Goal: Transaction & Acquisition: Purchase product/service

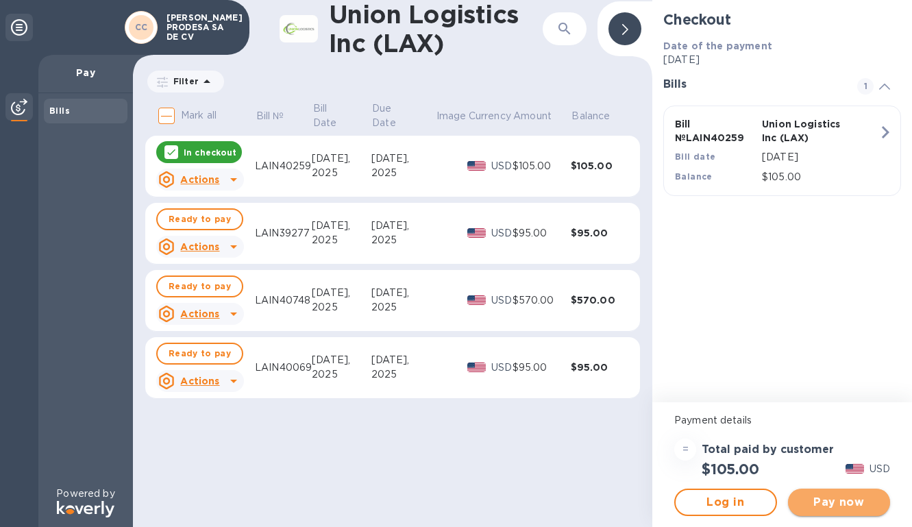
click at [824, 499] on span "Pay now" at bounding box center [839, 502] width 81 height 16
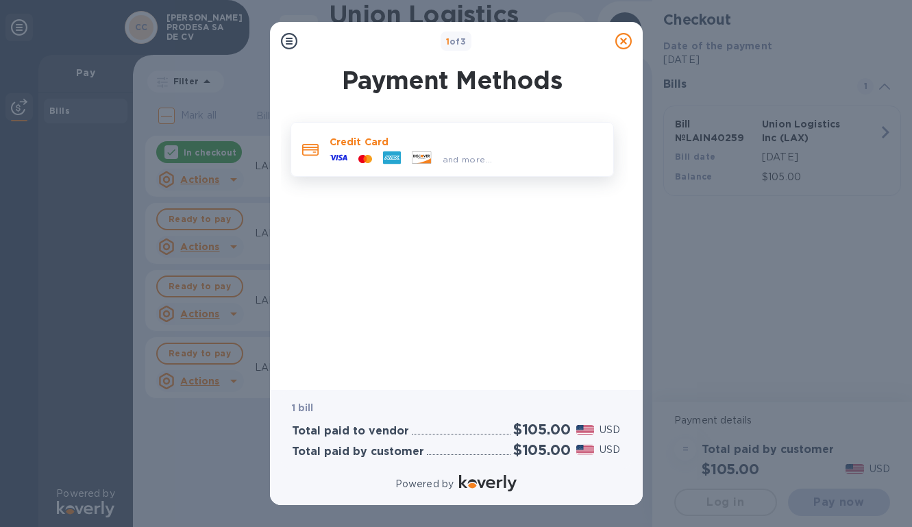
click at [545, 142] on p "Credit Card" at bounding box center [465, 142] width 273 height 14
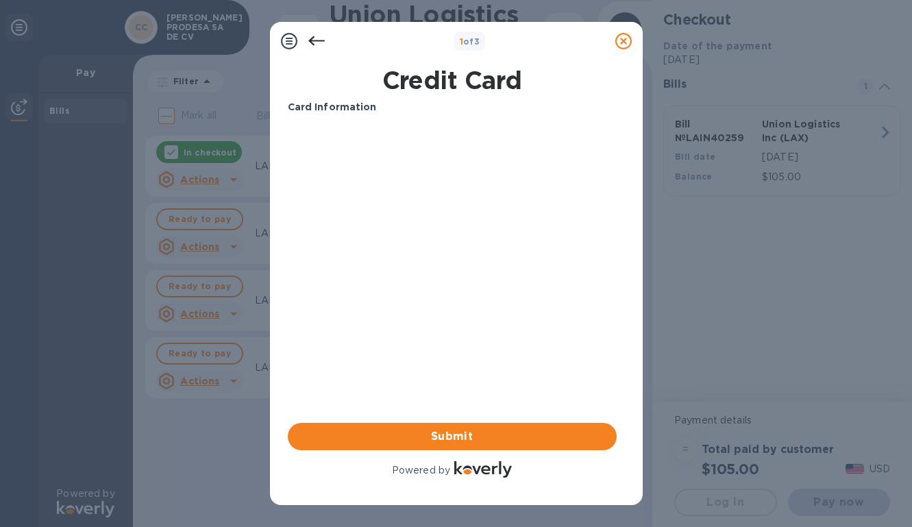
click at [416, 422] on div "Card Information Your browser does not support iframes Submit Powered by" at bounding box center [452, 290] width 329 height 380
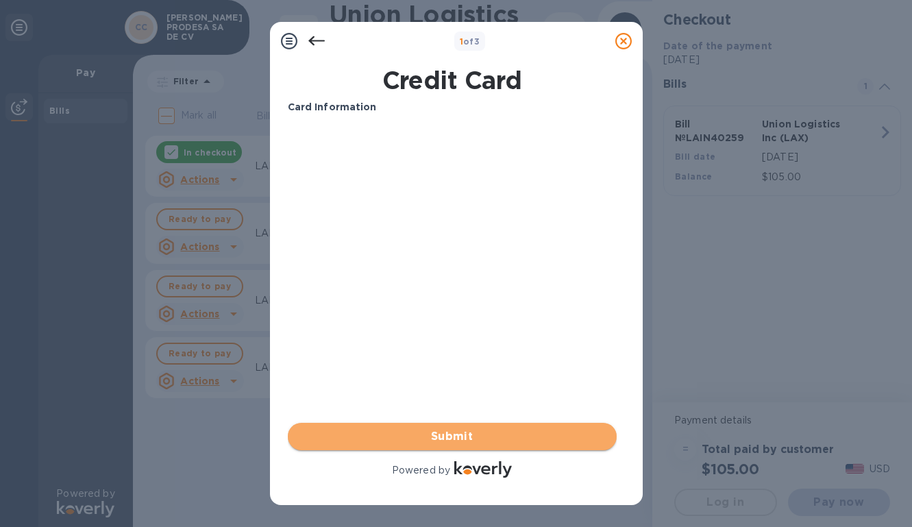
click at [416, 436] on span "Submit" at bounding box center [452, 436] width 307 height 16
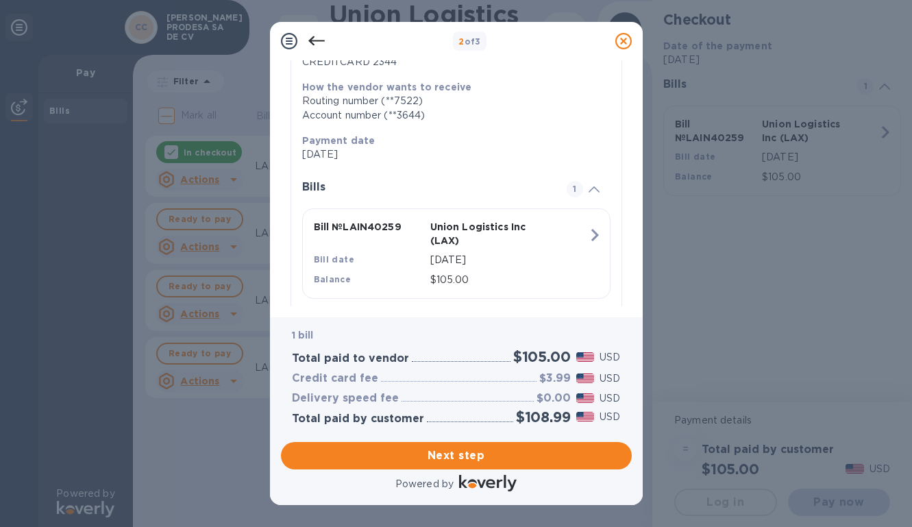
scroll to position [221, 0]
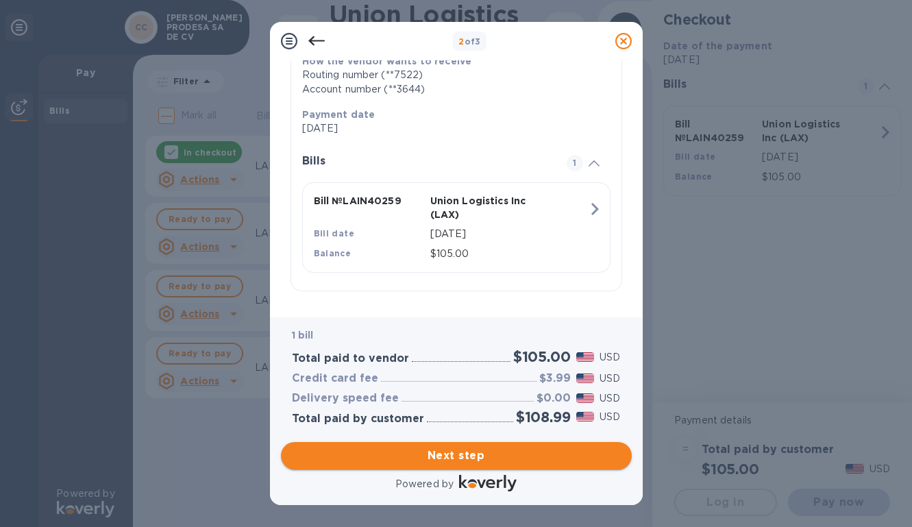
click at [445, 455] on span "Next step" at bounding box center [456, 455] width 329 height 16
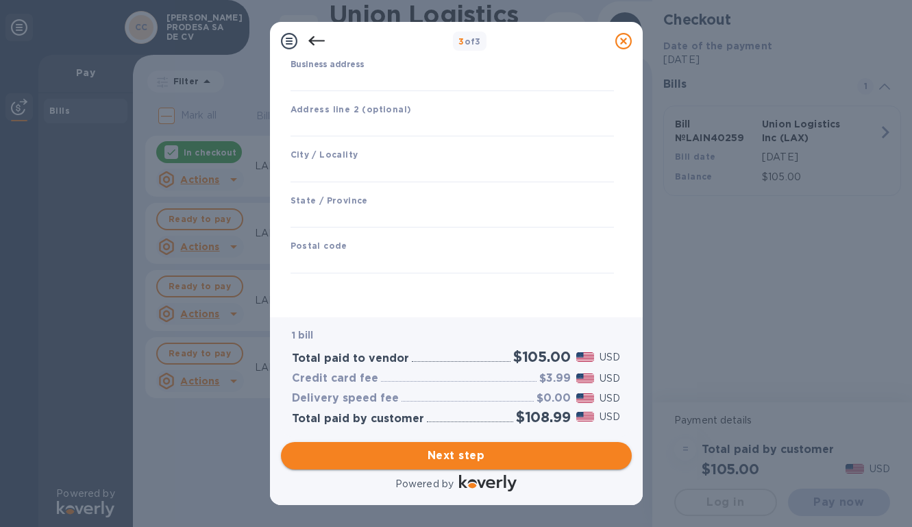
scroll to position [142, 0]
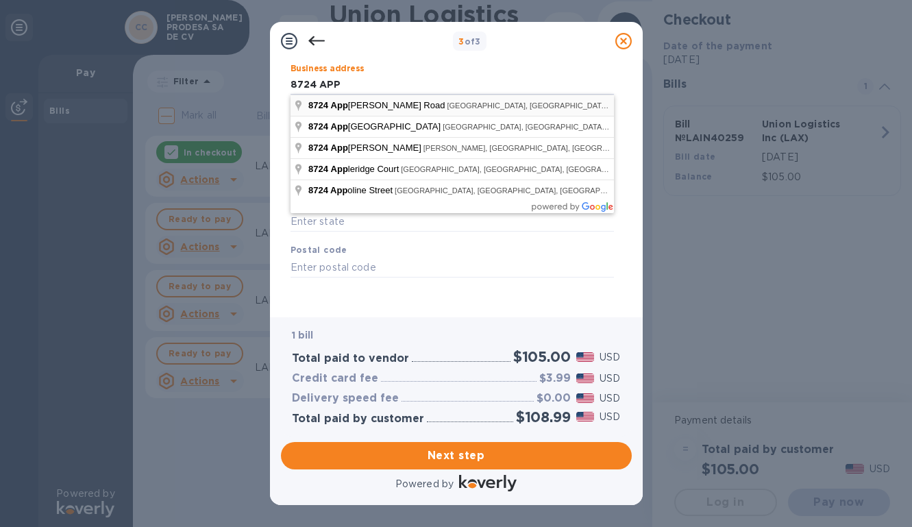
type input "8724 APP"
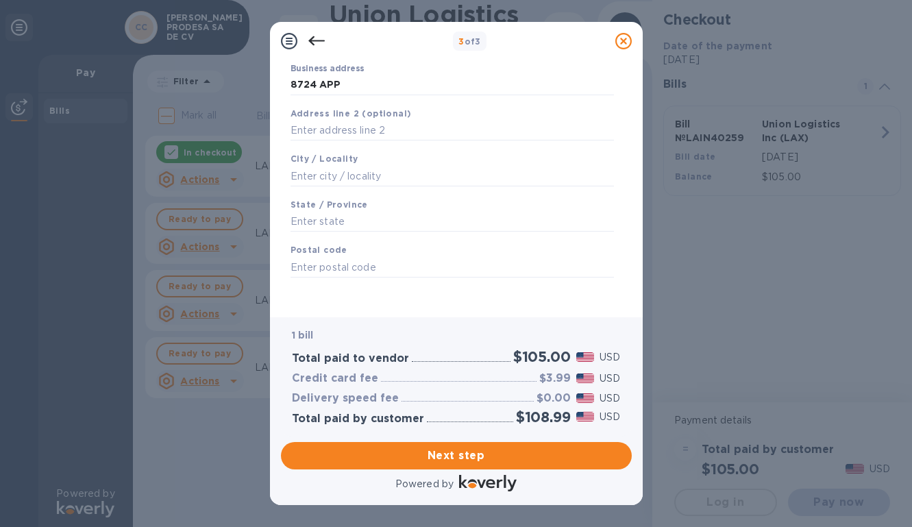
type input "[GEOGRAPHIC_DATA]"
type input "[STREET_ADDRESS]"
type input "[GEOGRAPHIC_DATA]"
type input "CA"
type input "92154"
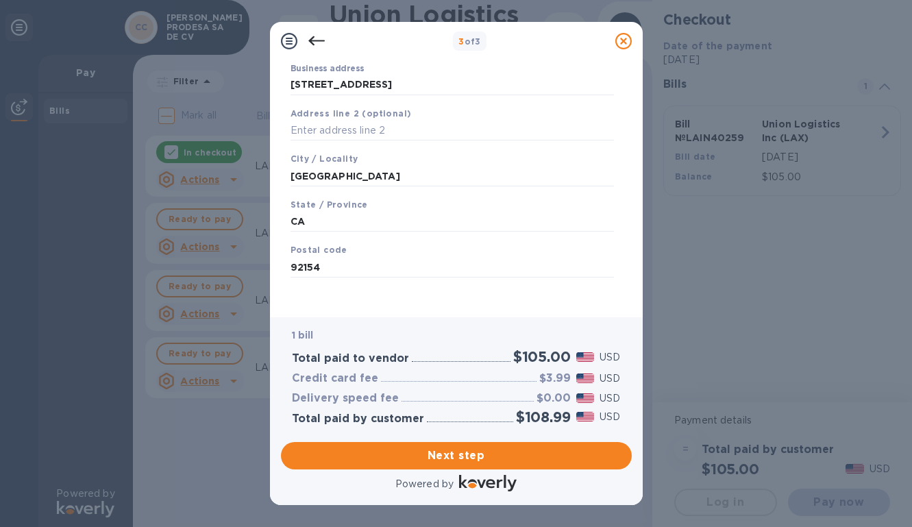
scroll to position [139, 0]
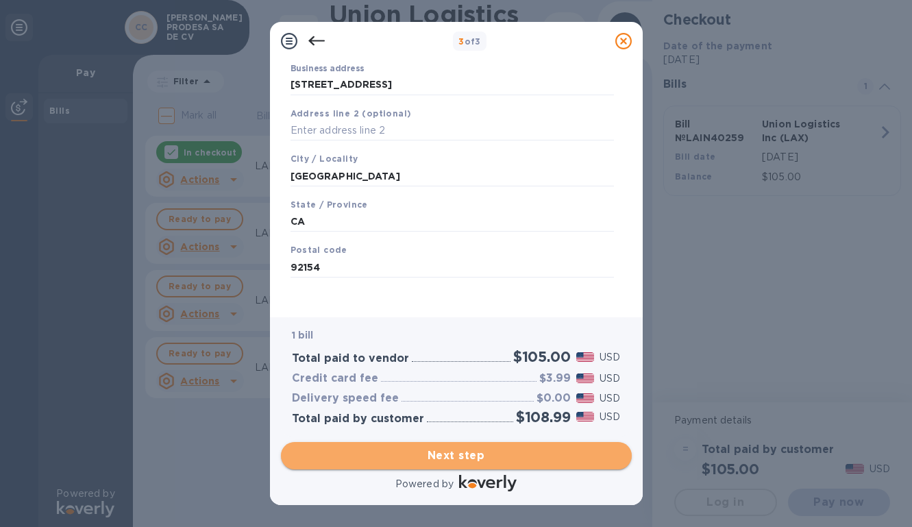
click at [420, 460] on span "Next step" at bounding box center [456, 455] width 329 height 16
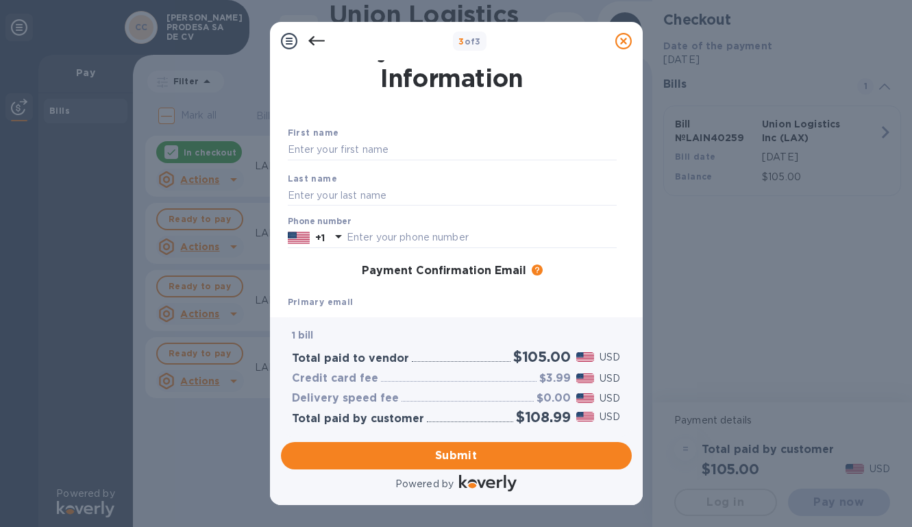
scroll to position [3, 0]
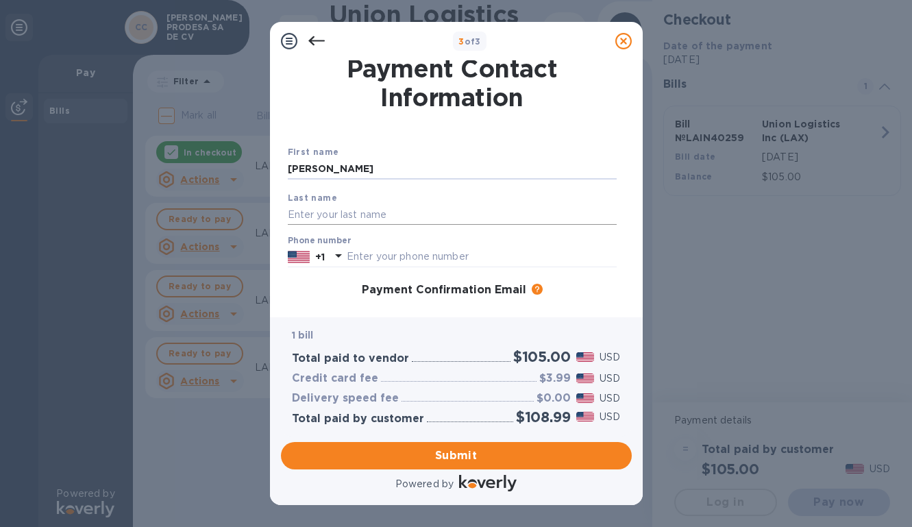
type input "[PERSON_NAME]"
click at [473, 208] on input "text" at bounding box center [452, 214] width 329 height 21
type input "[PERSON_NAME]"
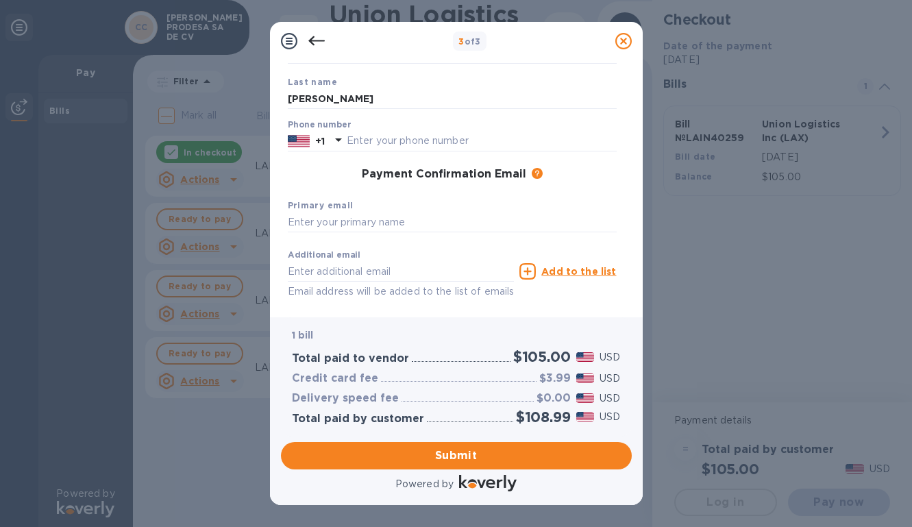
scroll to position [156, 0]
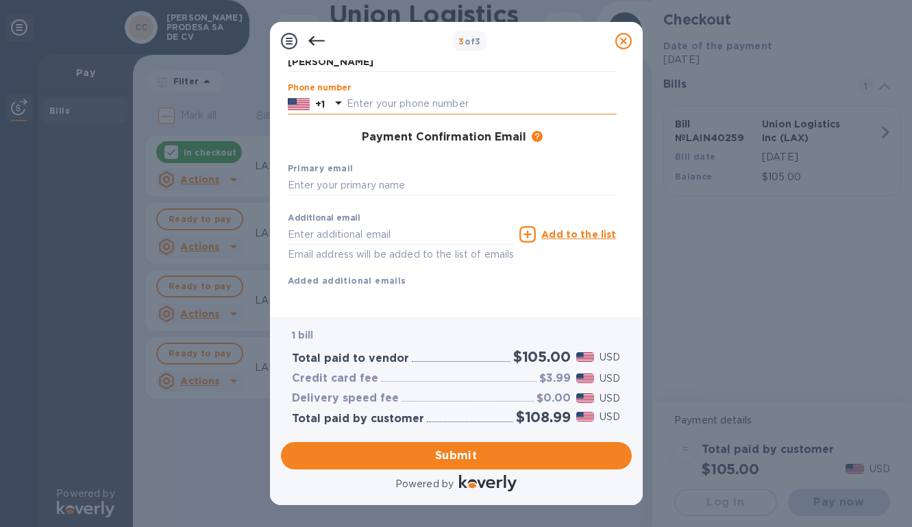
click at [494, 107] on input "text" at bounding box center [482, 104] width 270 height 21
type input "6198177909"
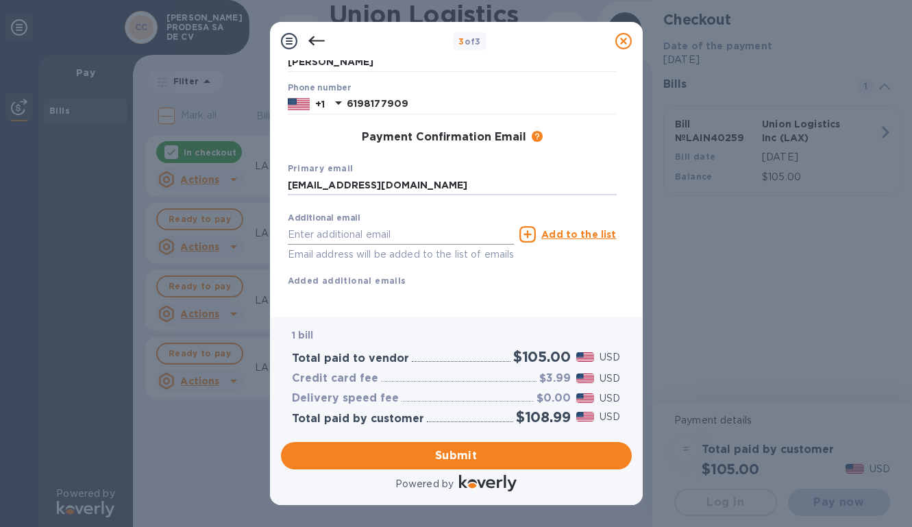
type input "[EMAIL_ADDRESS][DOMAIN_NAME]"
drag, startPoint x: 625, startPoint y: 245, endPoint x: 623, endPoint y: 274, distance: 29.5
click at [625, 277] on div "Payment Contact Information First name [PERSON_NAME] Last name [PERSON_NAME] Ph…" at bounding box center [456, 183] width 351 height 246
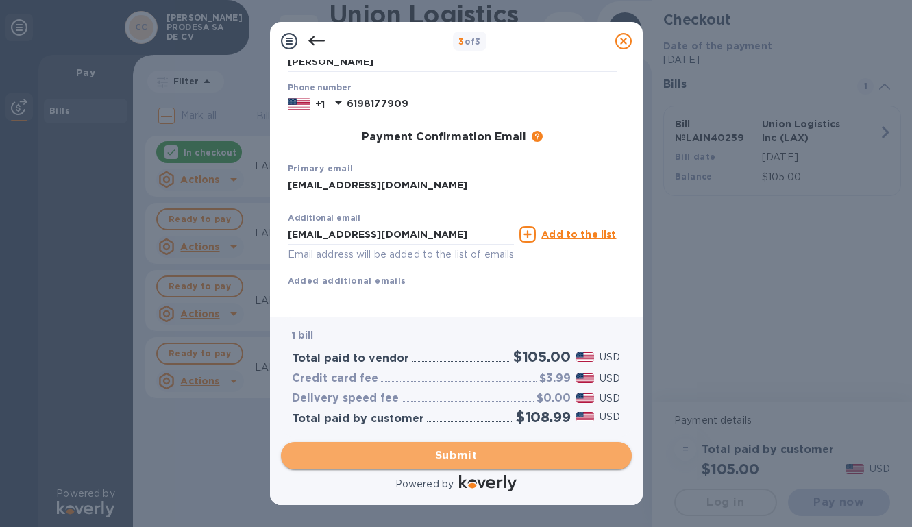
click at [455, 455] on span "Submit" at bounding box center [456, 455] width 329 height 16
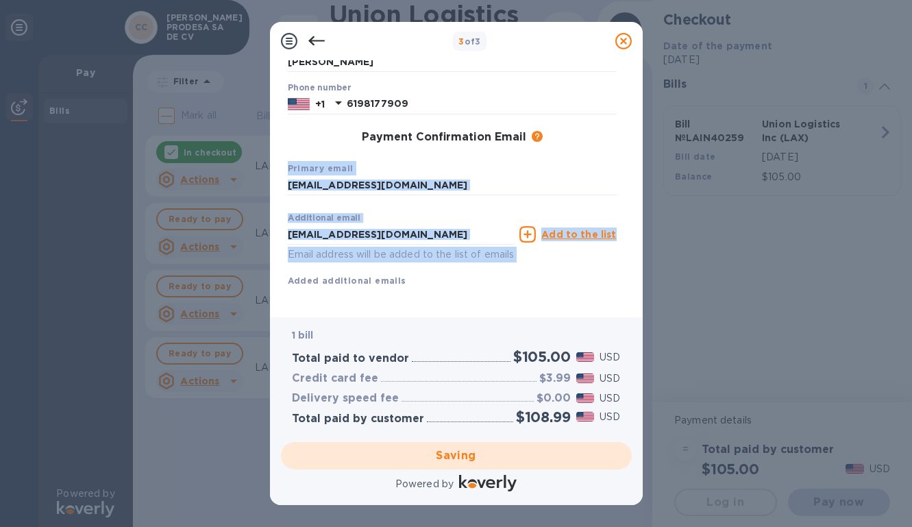
drag, startPoint x: 631, startPoint y: 285, endPoint x: 629, endPoint y: 121, distance: 163.7
click at [629, 121] on div "Payment Contact Information First name [PERSON_NAME] Last name [PERSON_NAME] Ph…" at bounding box center [456, 183] width 351 height 246
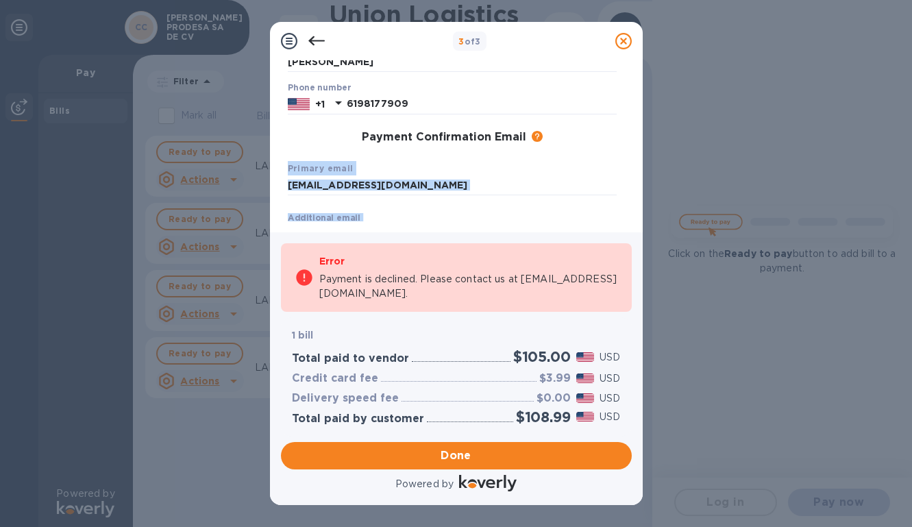
scroll to position [0, 0]
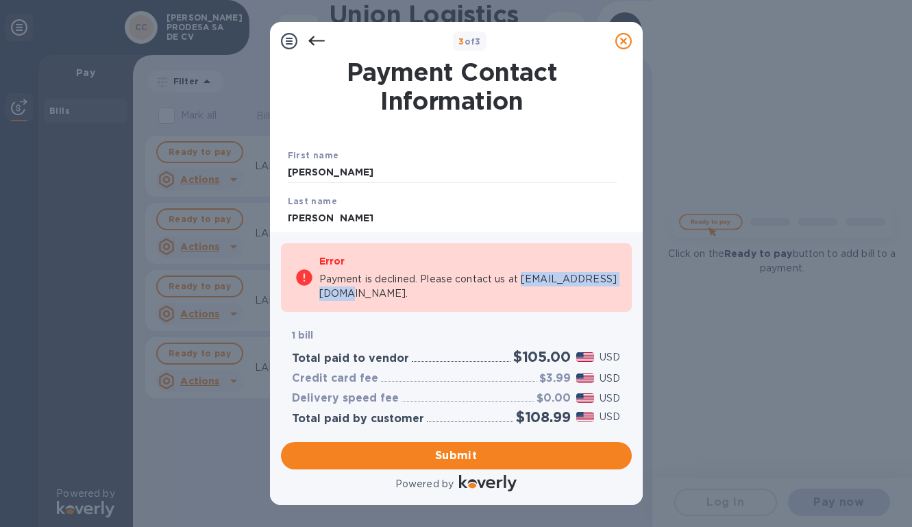
drag, startPoint x: 442, startPoint y: 295, endPoint x: 318, endPoint y: 294, distance: 124.0
click at [319, 294] on p "Payment is declined. Please contact us at [EMAIL_ADDRESS][DOMAIN_NAME]." at bounding box center [468, 286] width 299 height 29
copy p "[EMAIL_ADDRESS][DOMAIN_NAME]."
click at [292, 38] on icon at bounding box center [289, 41] width 16 height 16
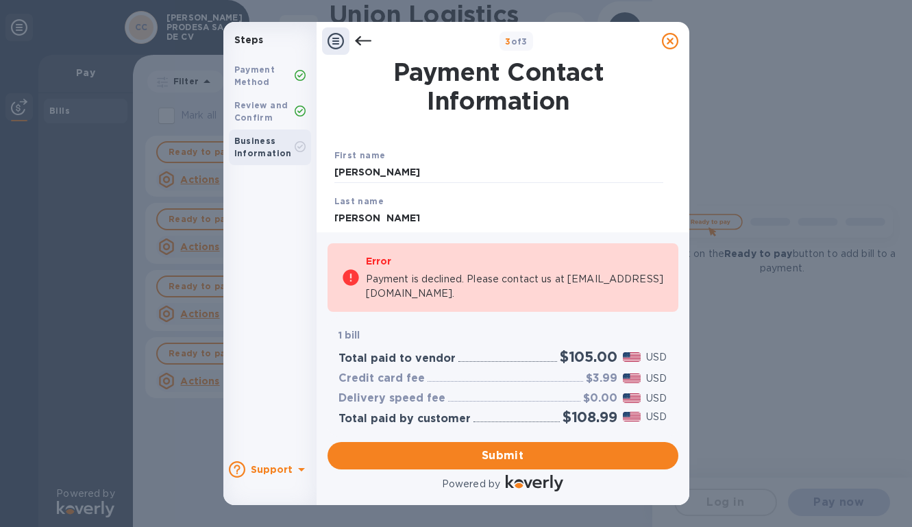
click at [290, 75] on div "Payment Method" at bounding box center [264, 76] width 60 height 25
click at [283, 105] on b "Review and Confirm" at bounding box center [261, 111] width 54 height 23
click at [283, 125] on div "Review and Confirm" at bounding box center [270, 112] width 82 height 36
click at [294, 471] on icon at bounding box center [301, 469] width 16 height 16
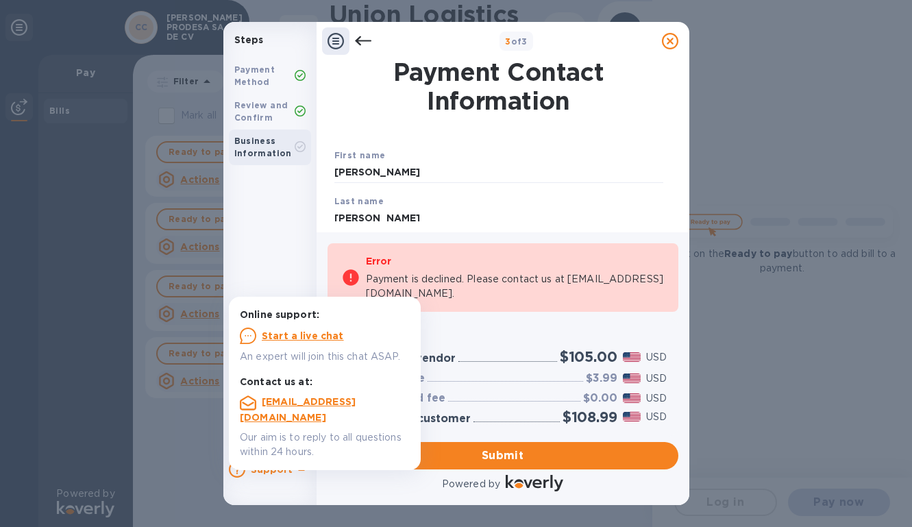
click at [309, 339] on u "Start a live chat" at bounding box center [303, 335] width 82 height 11
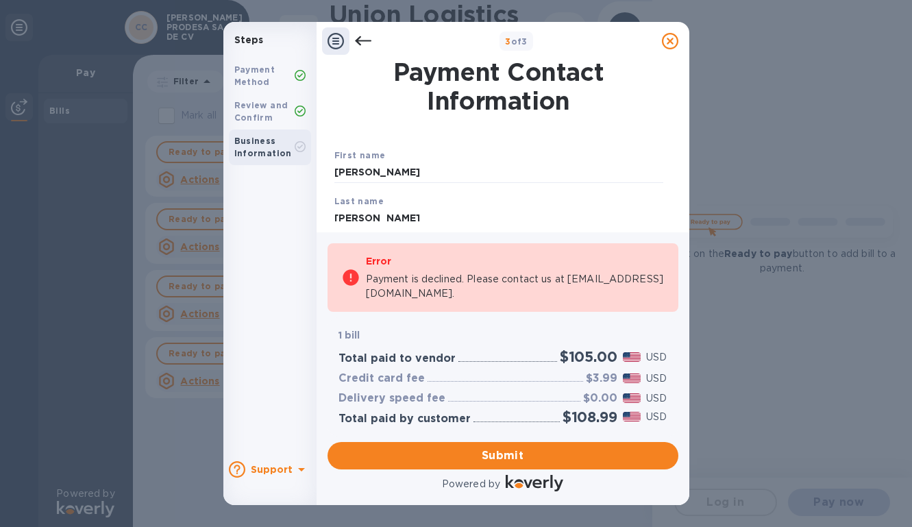
click at [458, 131] on div "First name [PERSON_NAME] Last name [PERSON_NAME] Phone number [PHONE_NUMBER] Pa…" at bounding box center [498, 284] width 334 height 323
click at [644, 10] on div "Steps Payment Method Review and Confirm Business Information Support 3 of 3 Pay…" at bounding box center [456, 263] width 912 height 527
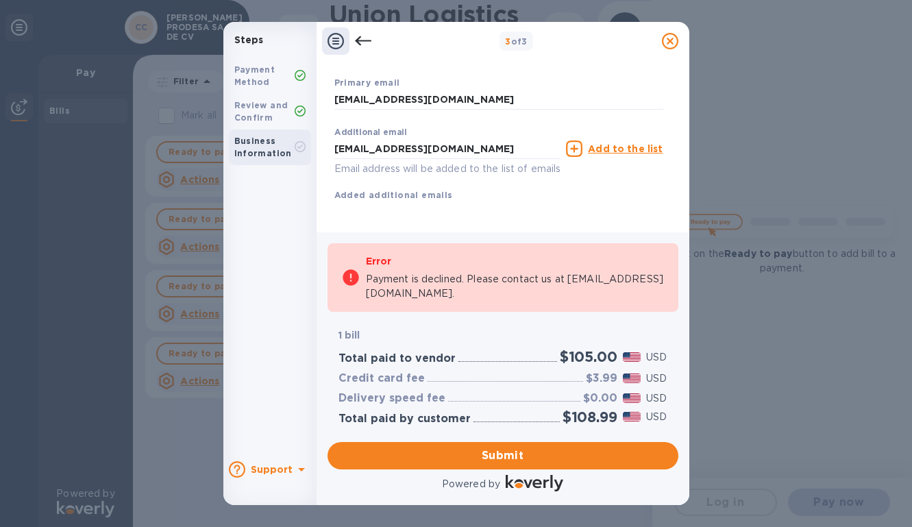
click at [642, 192] on div "Additional email [EMAIL_ADDRESS][DOMAIN_NAME] Email address will be added to th…" at bounding box center [498, 162] width 329 height 82
click at [498, 458] on span "Submit" at bounding box center [502, 455] width 329 height 16
